Goal: Task Accomplishment & Management: Manage account settings

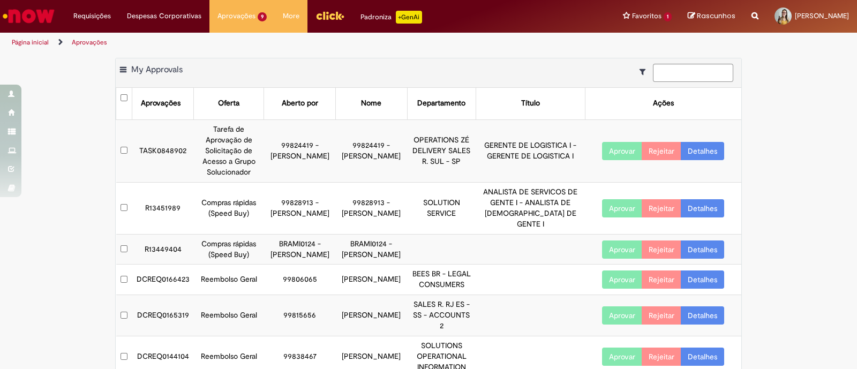
scroll to position [150, 0]
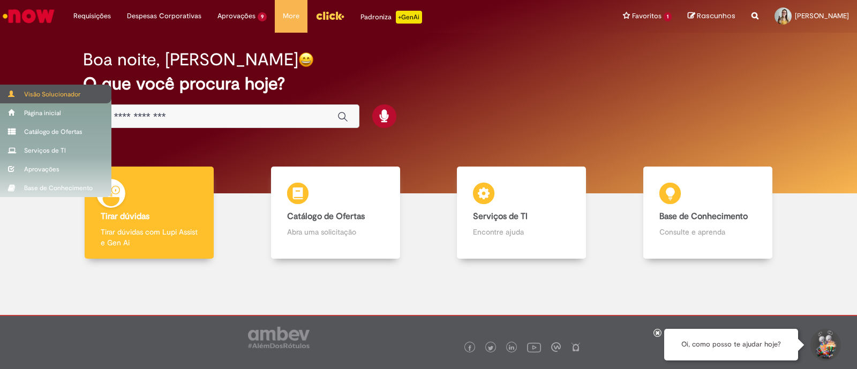
click at [16, 94] on div "Visão Solucionador" at bounding box center [55, 94] width 111 height 19
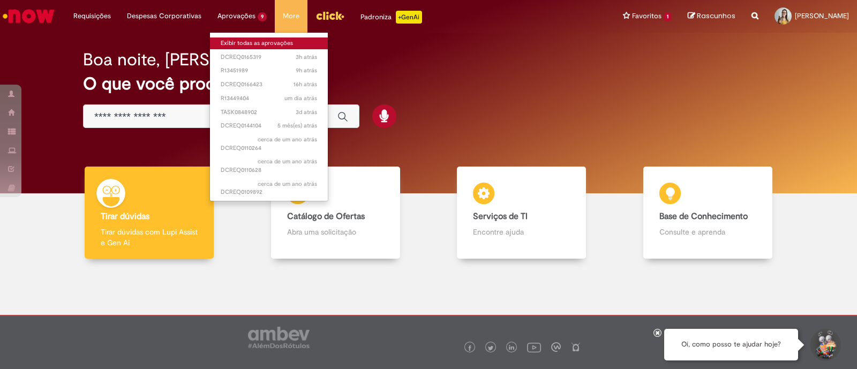
click at [255, 44] on link "Exibir todas as aprovações" at bounding box center [269, 44] width 118 height 12
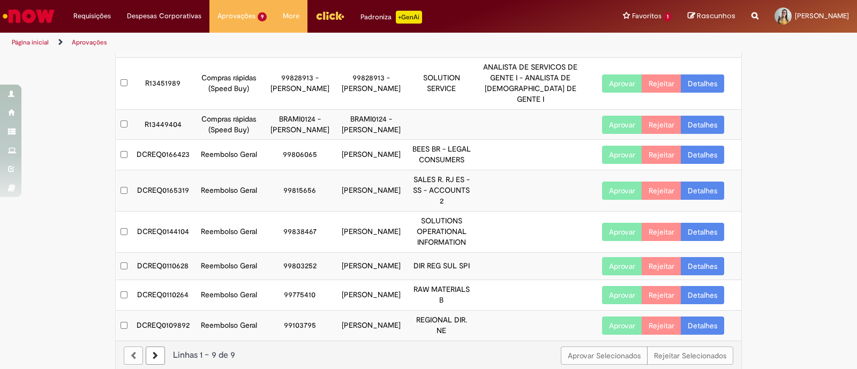
scroll to position [150, 0]
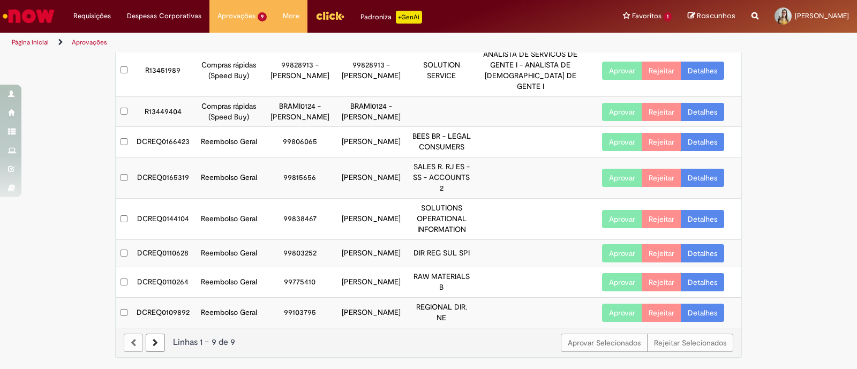
click at [142, 334] on div "Aprovar Selecionados Rejeitar Selecionados Linhas 1 − 9 de 9" at bounding box center [429, 342] width 626 height 29
click at [153, 345] on icon at bounding box center [155, 343] width 5 height 8
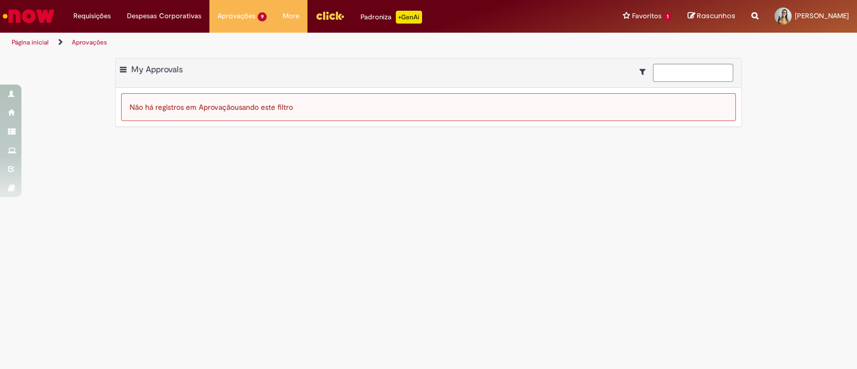
scroll to position [0, 0]
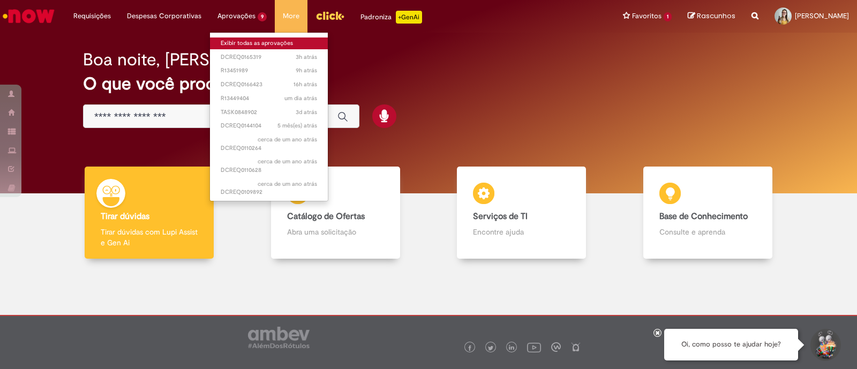
click at [250, 42] on link "Exibir todas as aprovações" at bounding box center [269, 44] width 118 height 12
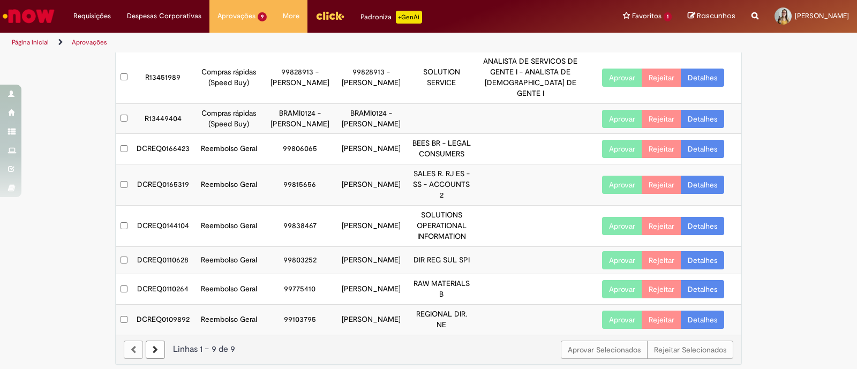
scroll to position [150, 0]
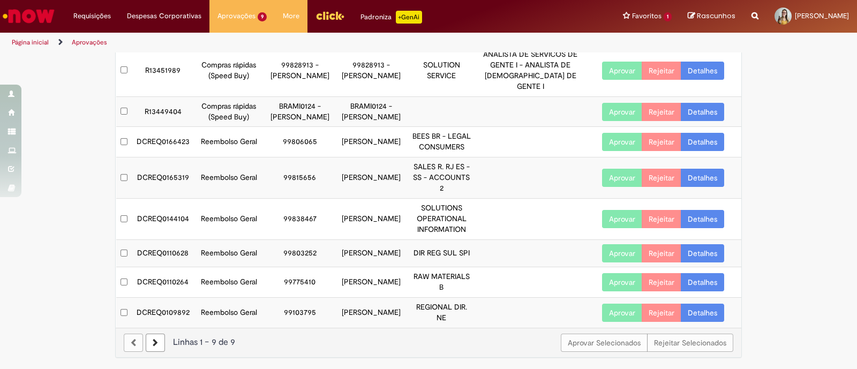
click at [153, 341] on icon at bounding box center [155, 343] width 5 height 8
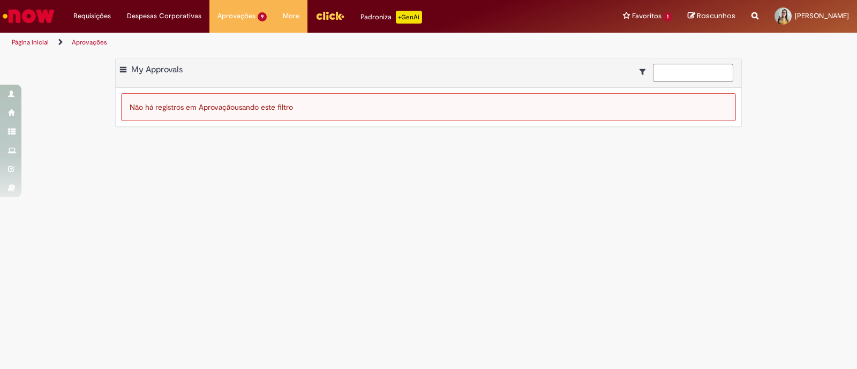
scroll to position [0, 0]
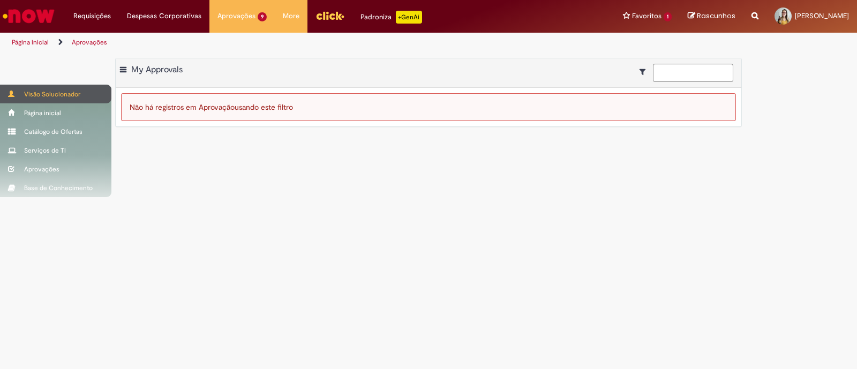
click at [13, 86] on div "Visão Solucionador" at bounding box center [55, 94] width 111 height 19
